Goal: Task Accomplishment & Management: Manage account settings

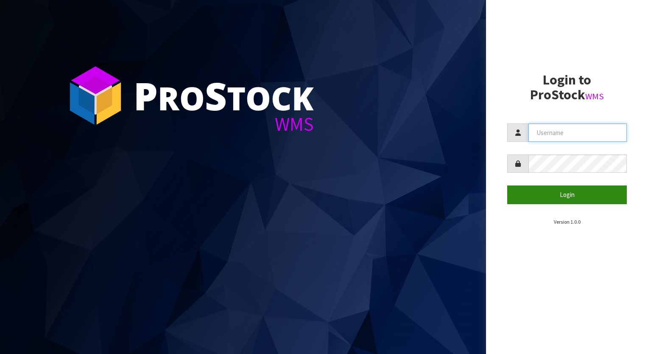
type input "aquacooler"
click at [565, 196] on button "Login" at bounding box center [568, 194] width 120 height 18
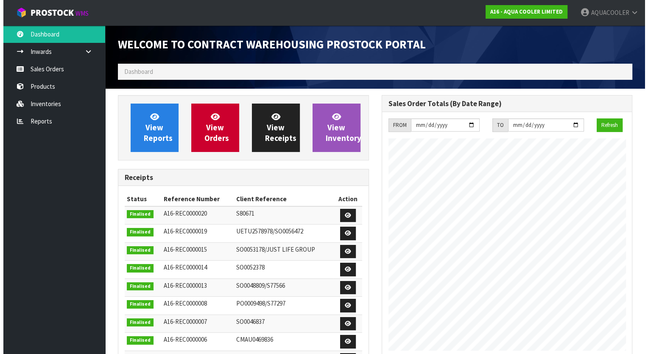
scroll to position [519, 264]
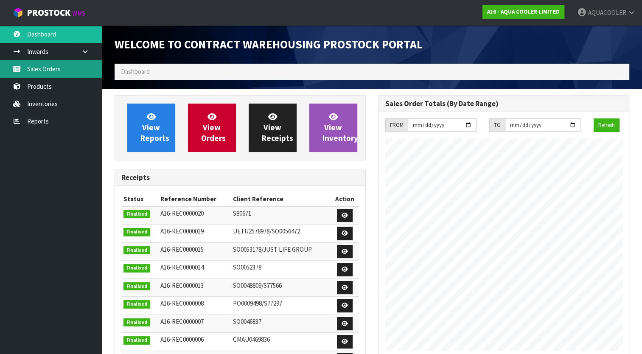
click at [42, 67] on link "Sales Orders" at bounding box center [51, 68] width 102 height 17
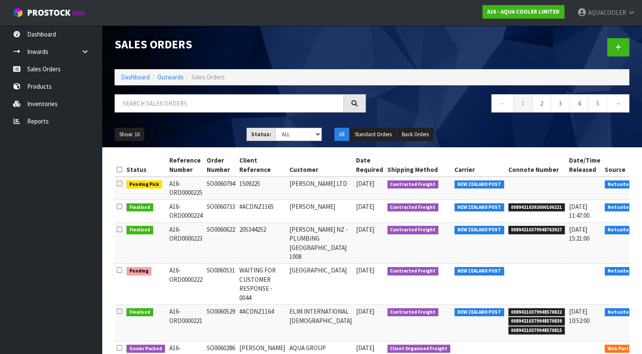
drag, startPoint x: 205, startPoint y: 278, endPoint x: 233, endPoint y: 279, distance: 28.0
click at [233, 279] on td "SO0060531" at bounding box center [221, 284] width 33 height 41
click at [647, 275] on icon at bounding box center [650, 272] width 6 height 6
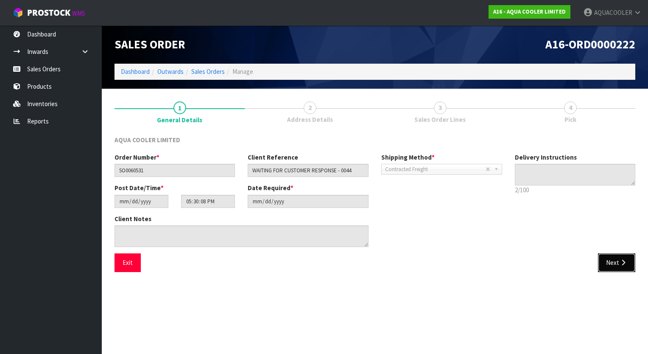
click at [623, 261] on icon "button" at bounding box center [624, 262] width 8 height 6
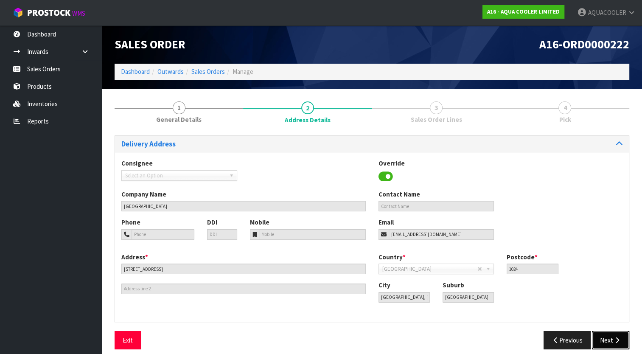
click at [606, 339] on button "Next" at bounding box center [610, 340] width 37 height 18
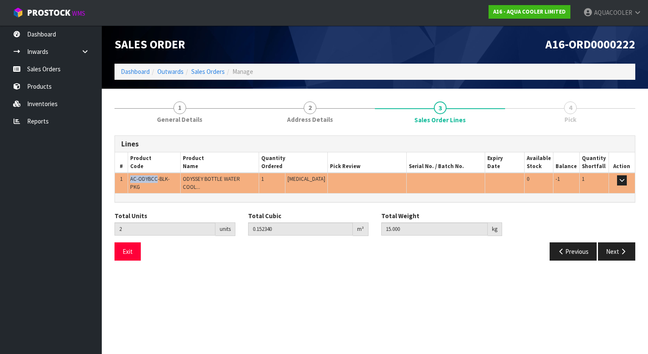
drag, startPoint x: 132, startPoint y: 180, endPoint x: 156, endPoint y: 179, distance: 24.6
click at [156, 179] on span "AC-ODYBCC-BLK-PKG" at bounding box center [149, 182] width 39 height 15
copy span "AC-ODYBCC"
